Goal: Check status: Check status

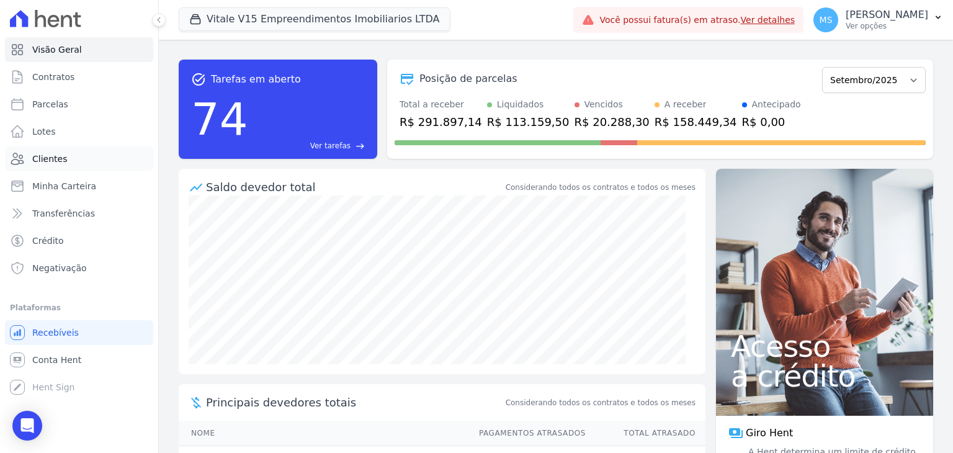
click at [50, 154] on span "Clientes" at bounding box center [49, 159] width 35 height 12
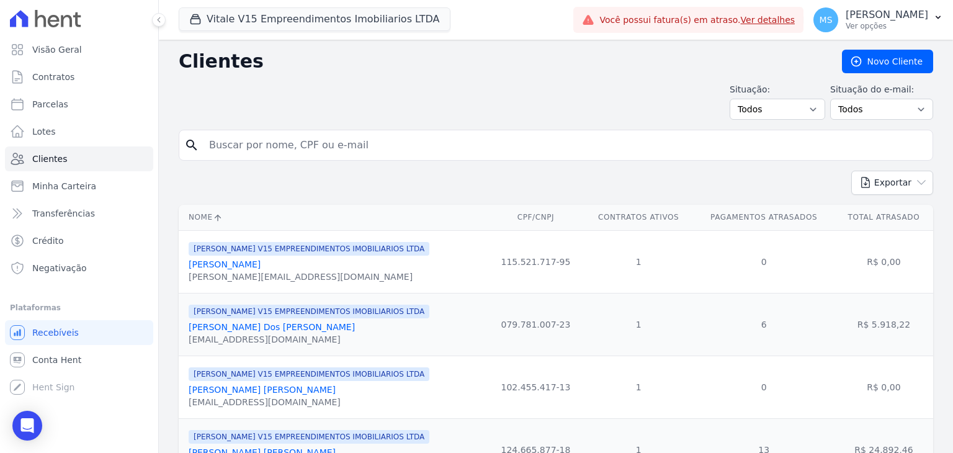
click at [231, 141] on input "search" at bounding box center [565, 145] width 726 height 25
type input "[PERSON_NAME]"
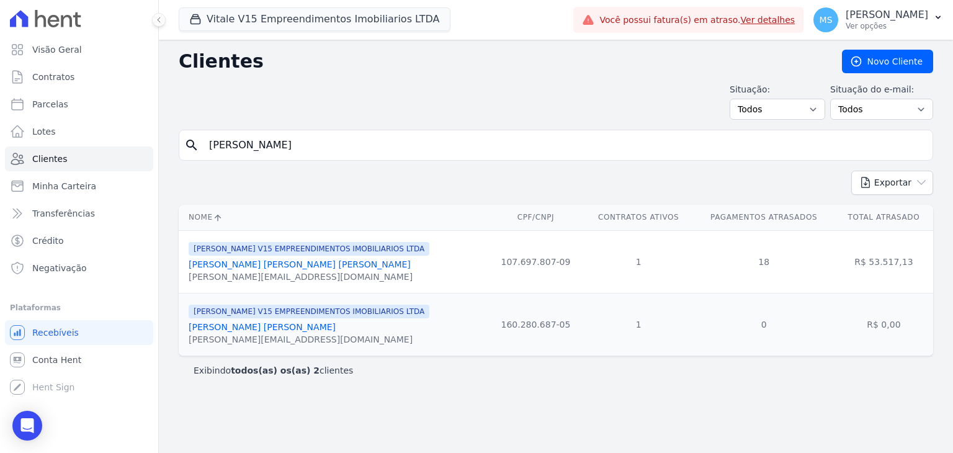
click at [231, 264] on link "[PERSON_NAME] [PERSON_NAME] [PERSON_NAME]" at bounding box center [300, 264] width 222 height 10
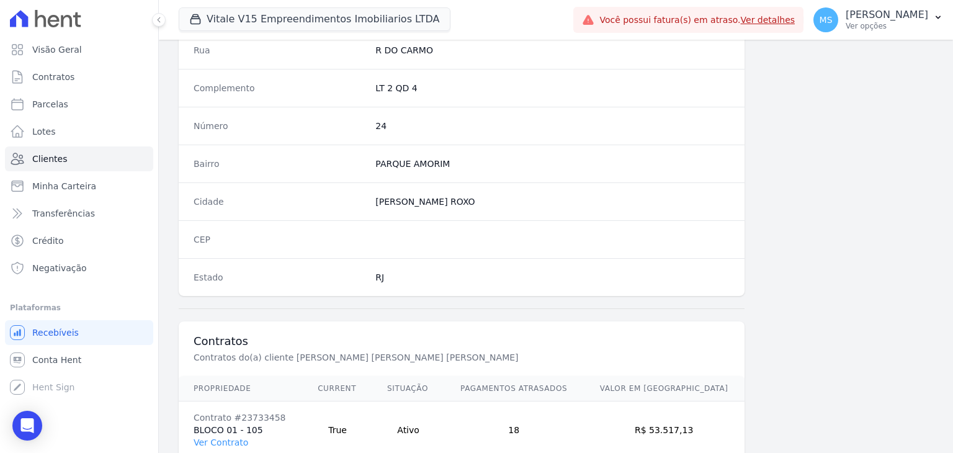
scroll to position [704, 0]
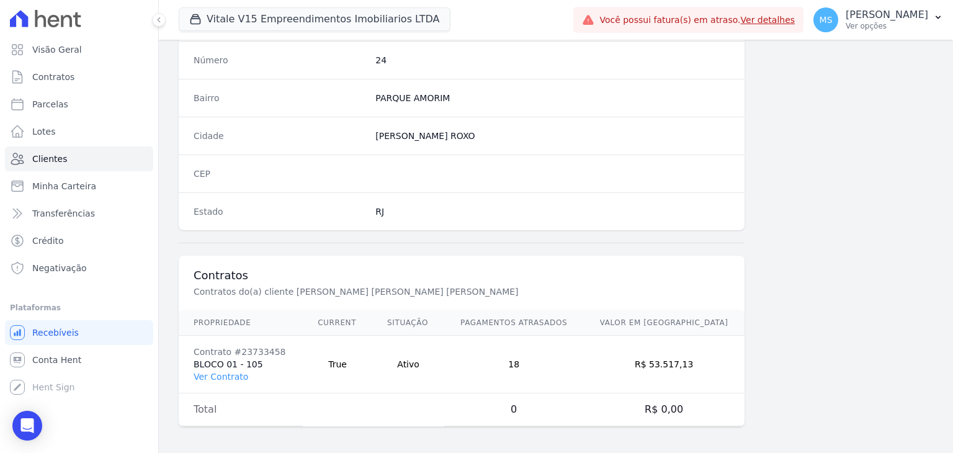
click at [241, 366] on td "Contrato #23733458 BLOCO 01 - 105 Ver Contrato" at bounding box center [241, 364] width 124 height 58
click at [243, 374] on link "Ver Contrato" at bounding box center [220, 376] width 55 height 10
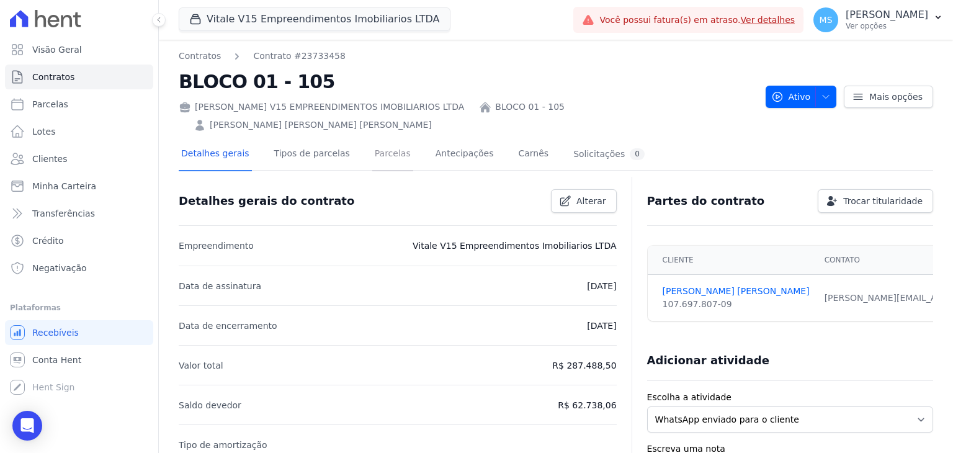
click at [372, 138] on link "Parcelas" at bounding box center [392, 154] width 41 height 33
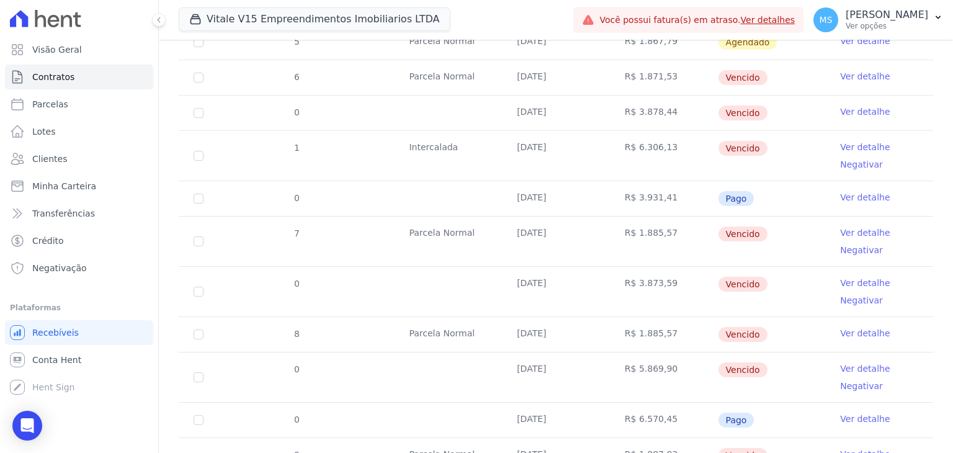
scroll to position [744, 0]
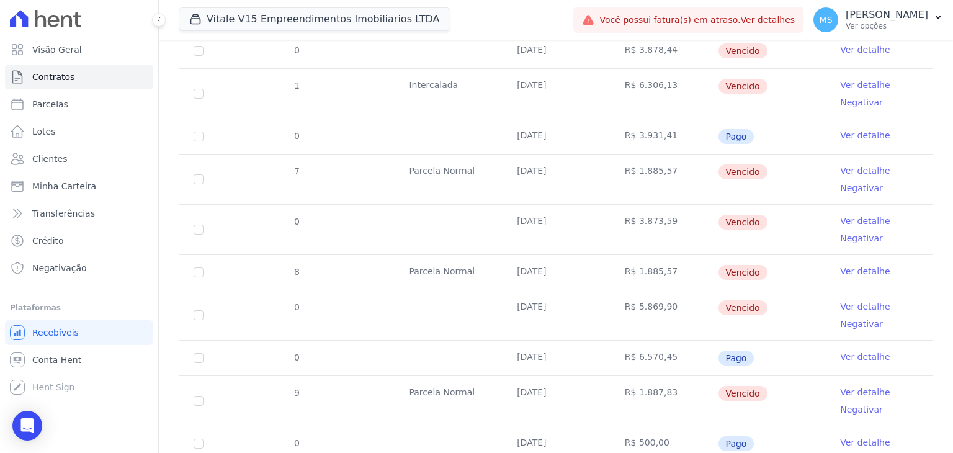
click at [861, 436] on link "Ver detalhe" at bounding box center [865, 442] width 50 height 12
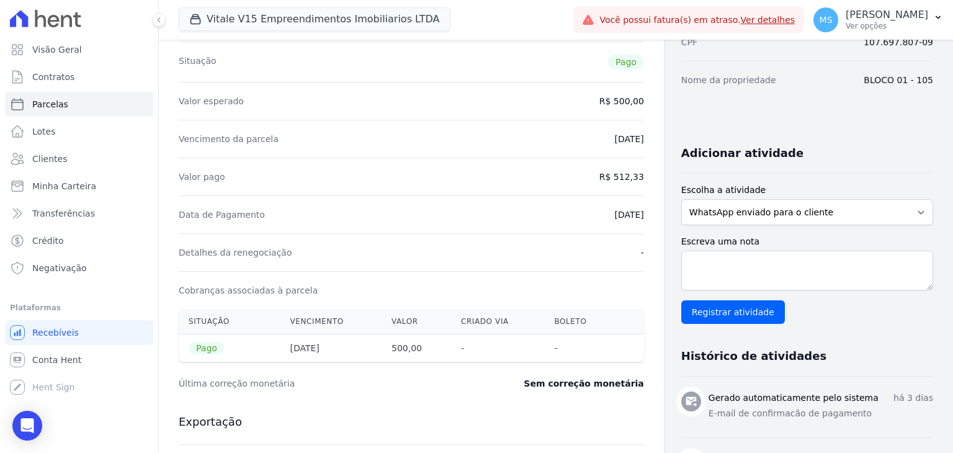
scroll to position [186, 0]
